Goal: Information Seeking & Learning: Learn about a topic

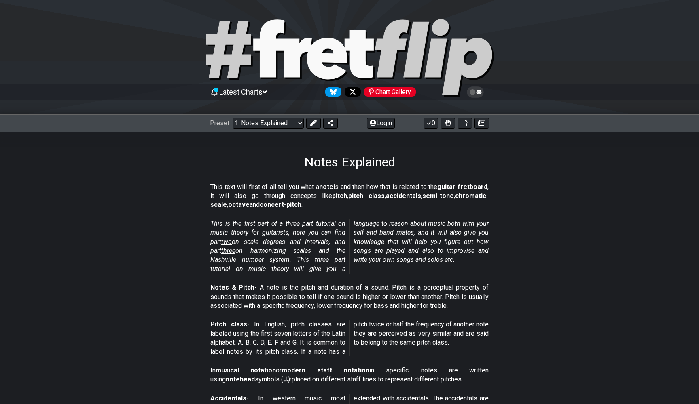
select select "/minor-pentatonic"
select select "C"
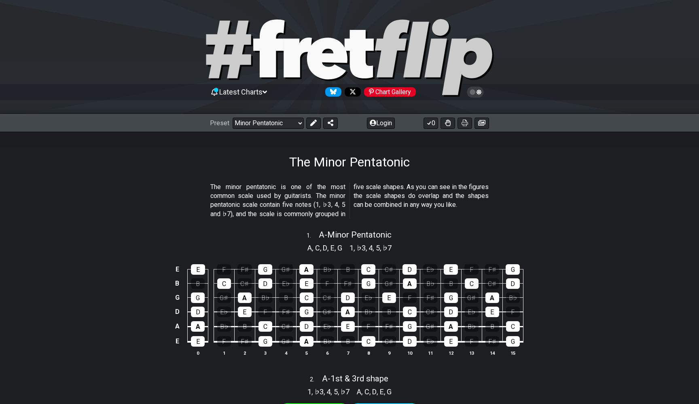
drag, startPoint x: 260, startPoint y: 126, endPoint x: 204, endPoint y: 170, distance: 71.1
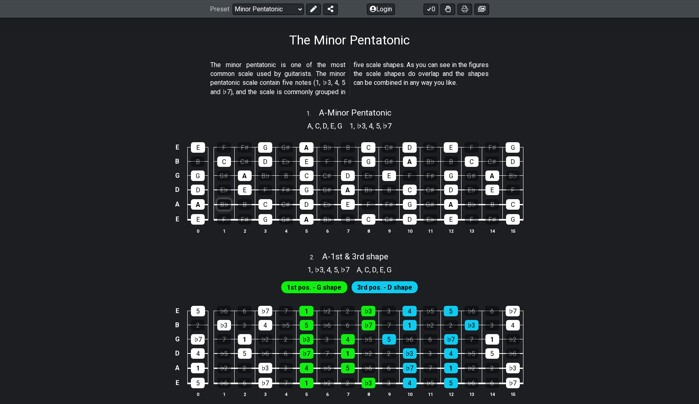
scroll to position [130, 0]
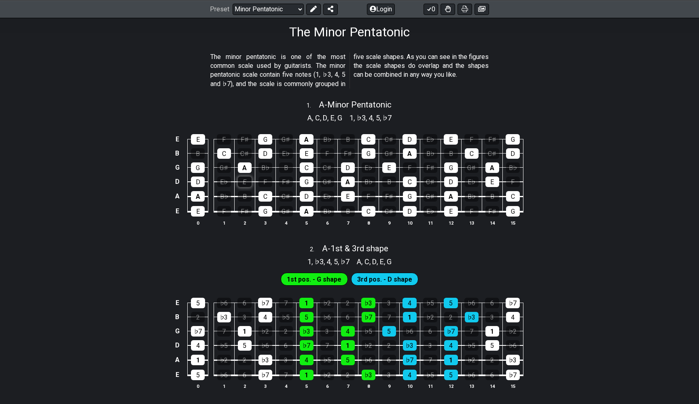
click at [243, 180] on div "E" at bounding box center [245, 182] width 14 height 11
click at [242, 185] on div "E" at bounding box center [245, 182] width 14 height 11
click at [228, 198] on div "B♭" at bounding box center [224, 196] width 14 height 11
click at [227, 195] on div "B♭" at bounding box center [224, 196] width 14 height 11
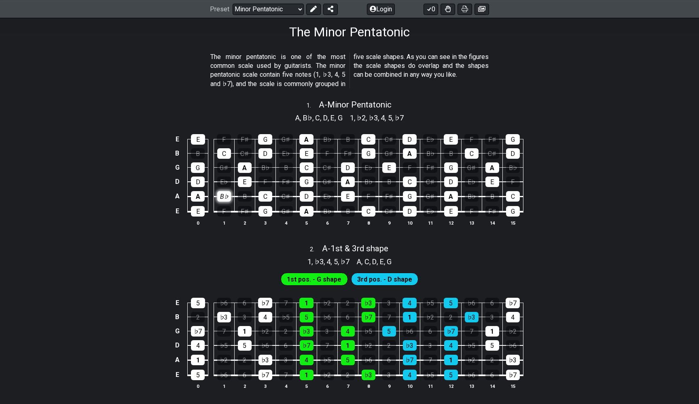
click at [227, 195] on div "B♭" at bounding box center [224, 196] width 14 height 11
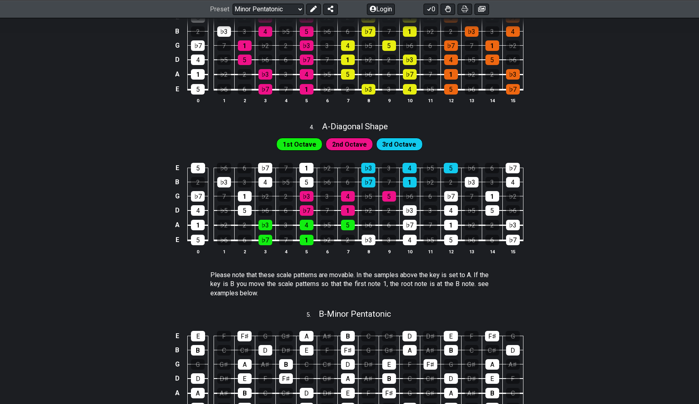
scroll to position [570, 0]
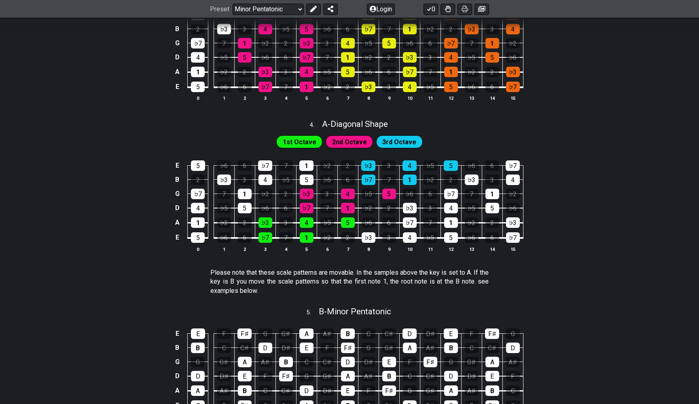
click at [134, 202] on div "E 5 ♭6 6 ♭7 7 1 ♭2 2 ♭3 3 4 ♭5 5 ♭6 6 ♭7 B 2 ♭3 3 4 ♭5 5 ♭6 6 ♭7 7 1 ♭2 2 ♭3 3 …" at bounding box center [349, 207] width 699 height 114
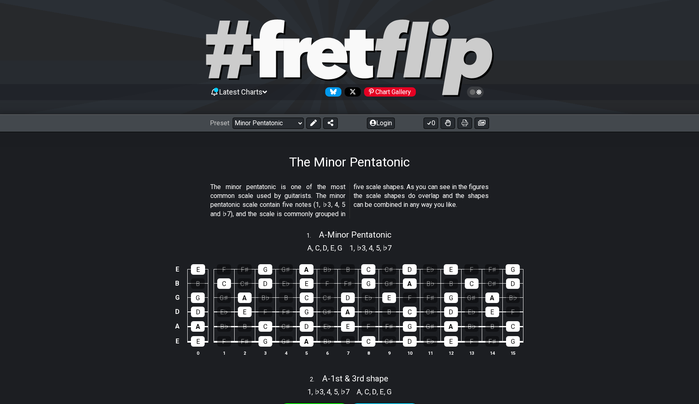
scroll to position [0, 0]
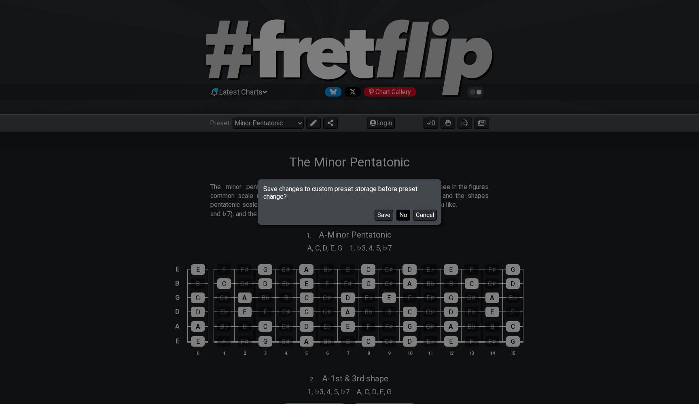
click at [403, 215] on button "No" at bounding box center [403, 215] width 14 height 11
select select "/user-defined"
select select "A"
select select "C"
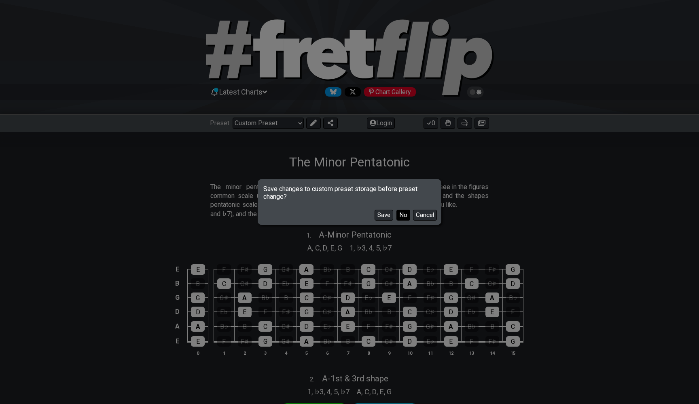
select select "A"
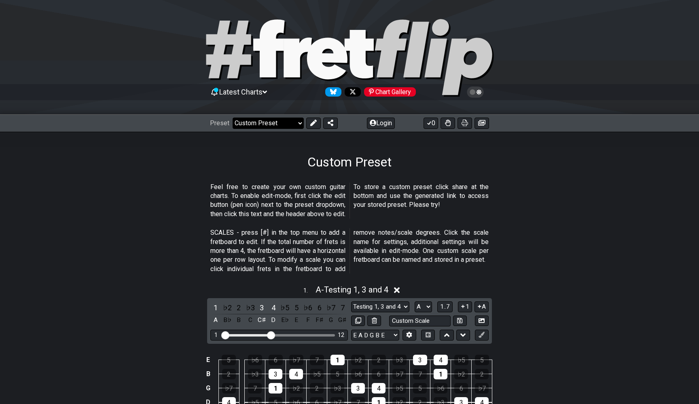
select select "/musical-notes-explained"
